Goal: Task Accomplishment & Management: Use online tool/utility

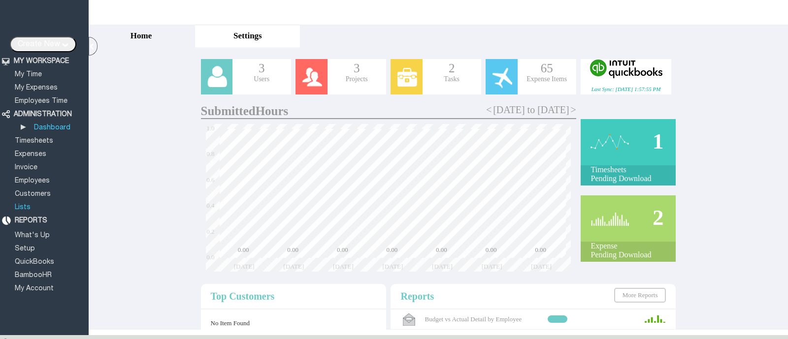
click at [25, 205] on link "Lists" at bounding box center [22, 207] width 19 height 6
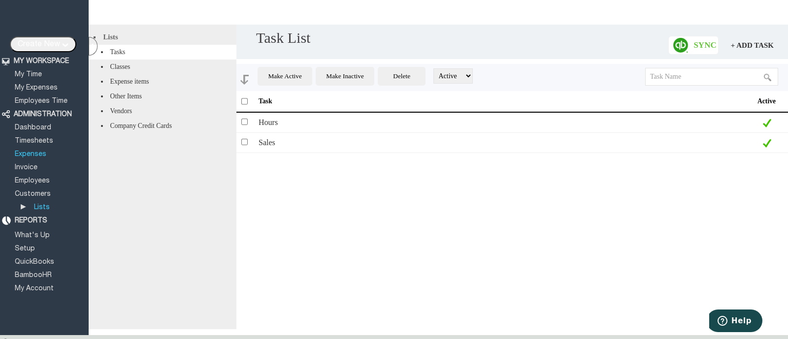
click at [36, 146] on li "Expenses" at bounding box center [50, 151] width 75 height 13
click at [37, 152] on link "Expenses" at bounding box center [30, 154] width 34 height 6
